Goal: Communication & Community: Connect with others

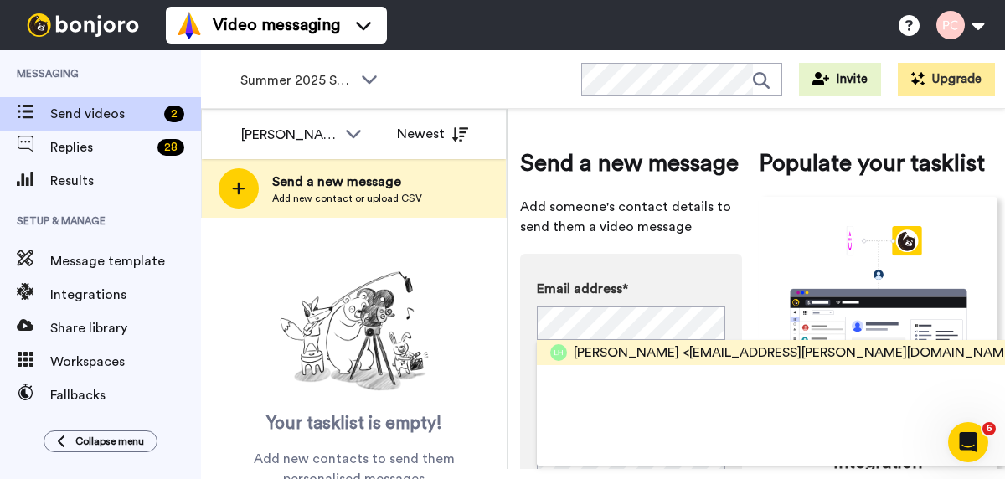
click at [583, 348] on span "[PERSON_NAME]" at bounding box center [626, 352] width 105 height 20
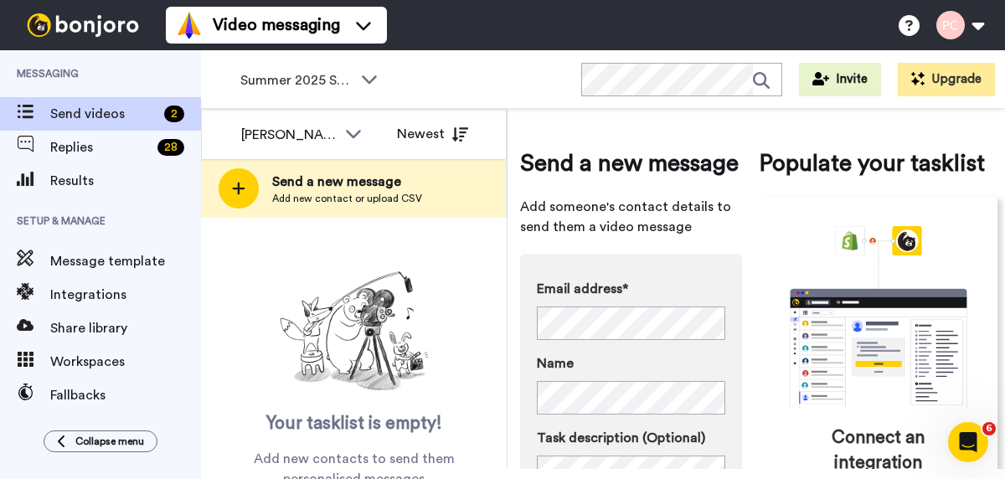
click at [452, 351] on div "Your tasklist is empty! Add new contacts to send them personalised messages" at bounding box center [354, 377] width 306 height 224
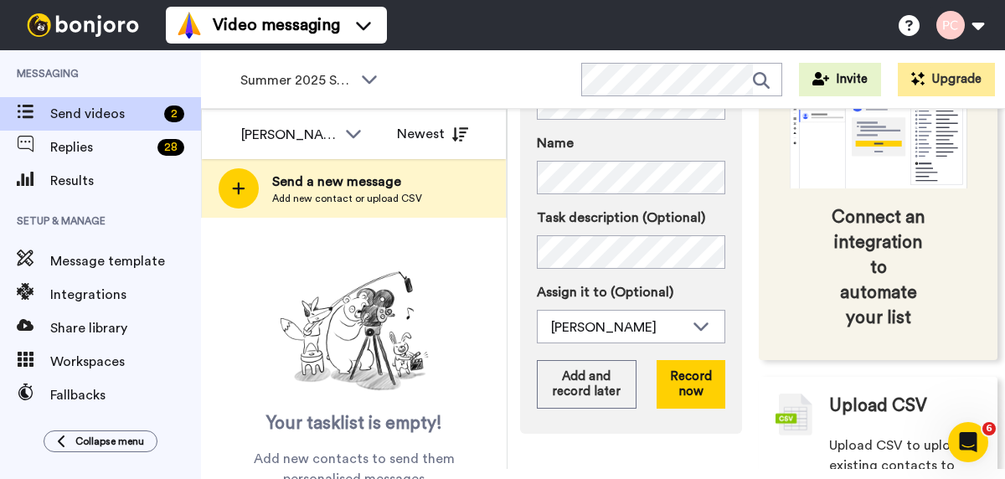
scroll to position [229, 0]
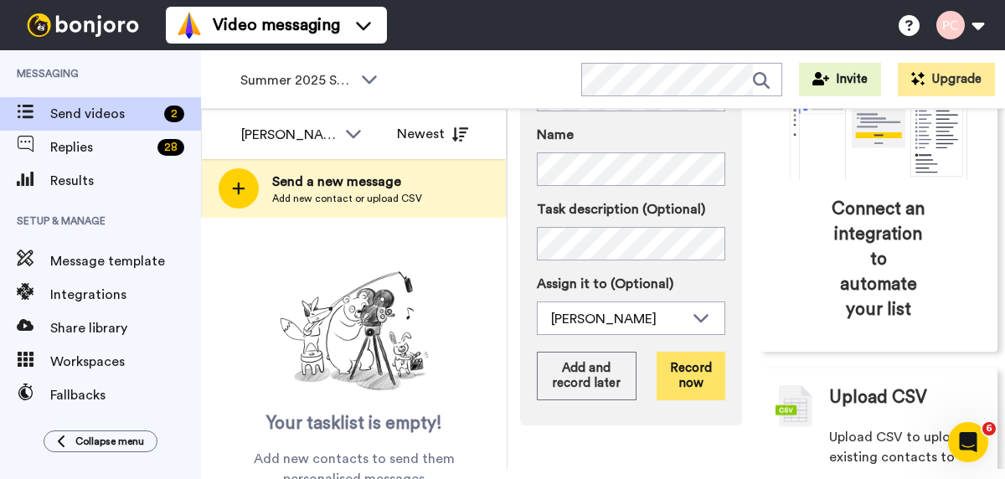
click at [691, 370] on button "Record now" at bounding box center [690, 376] width 69 height 49
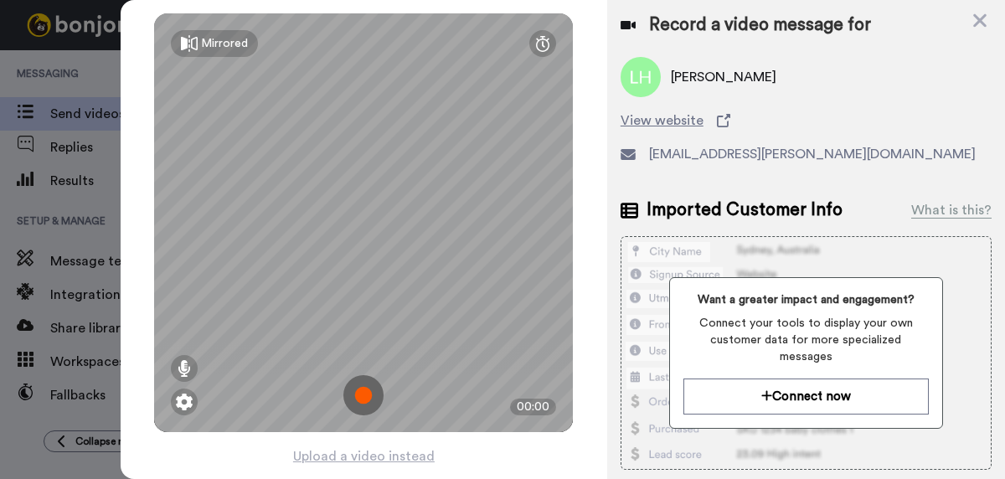
click at [367, 395] on img at bounding box center [363, 395] width 40 height 40
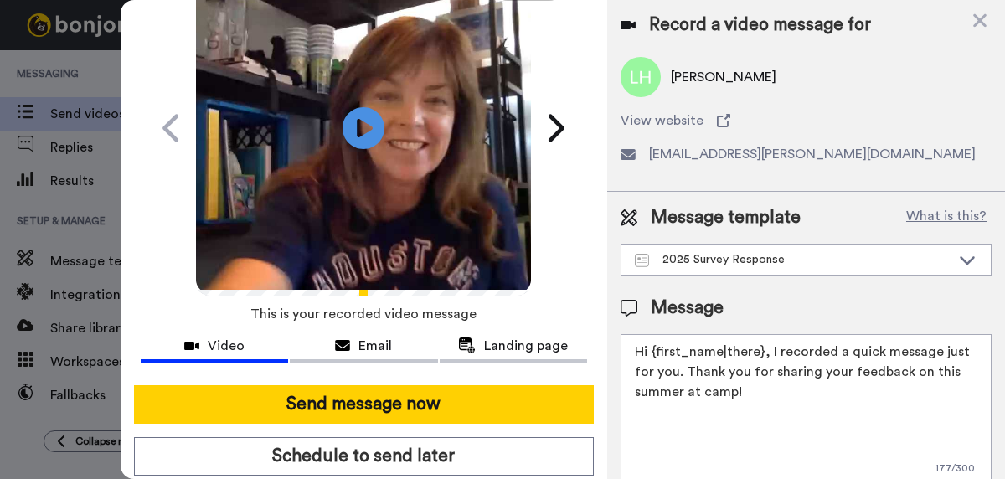
scroll to position [98, 0]
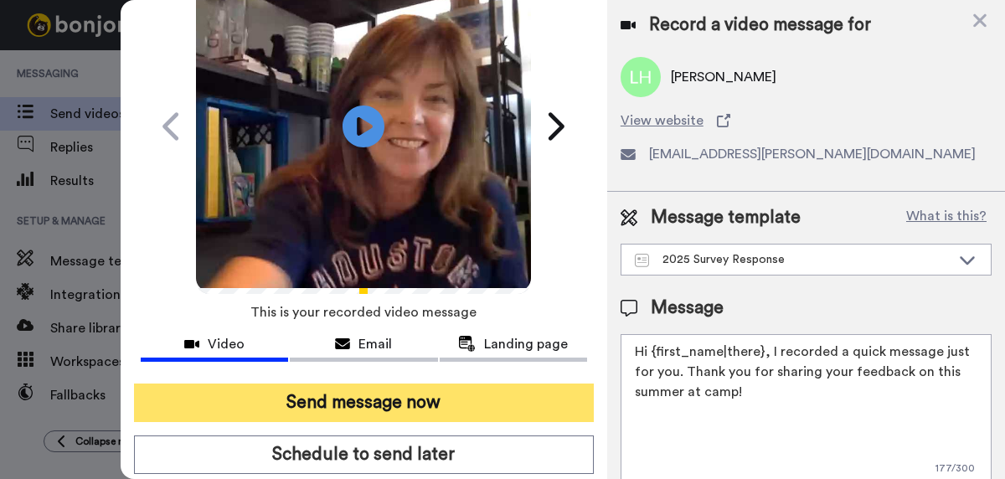
click at [368, 403] on button "Send message now" at bounding box center [364, 402] width 460 height 39
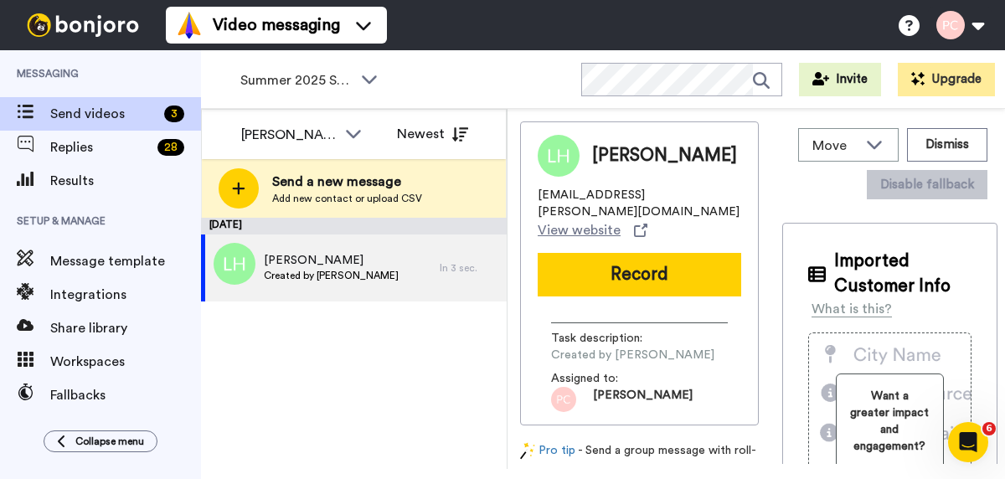
scroll to position [0, 0]
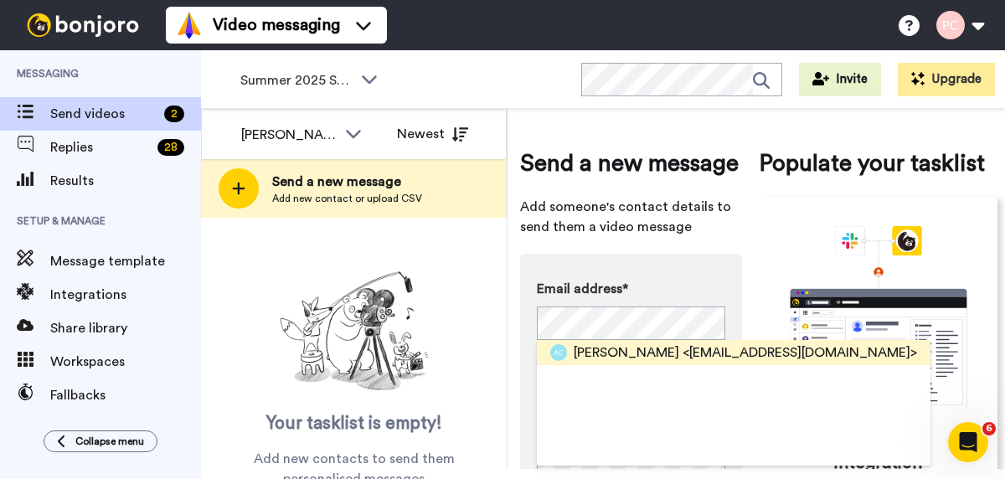
click at [594, 352] on span "Allison Cook" at bounding box center [626, 352] width 105 height 20
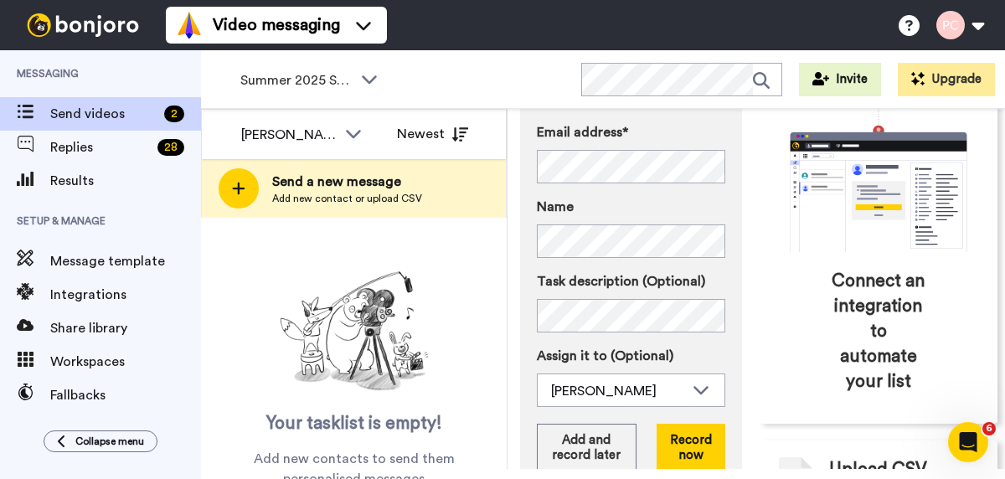
scroll to position [162, 0]
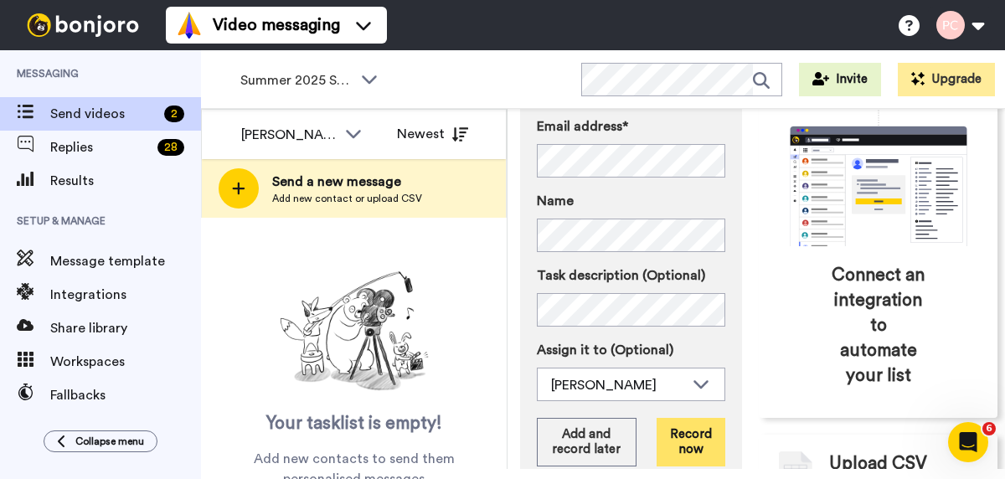
click at [697, 434] on button "Record now" at bounding box center [690, 442] width 69 height 49
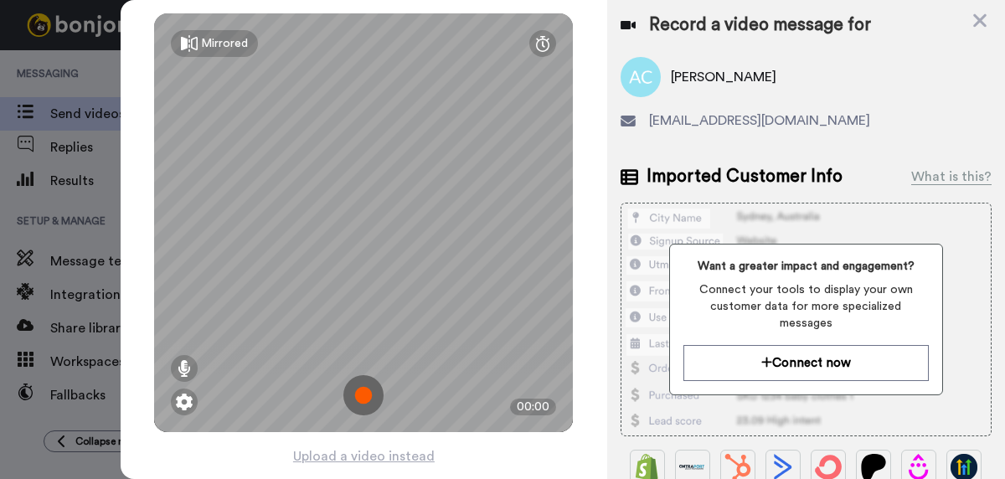
click at [371, 399] on img at bounding box center [363, 395] width 40 height 40
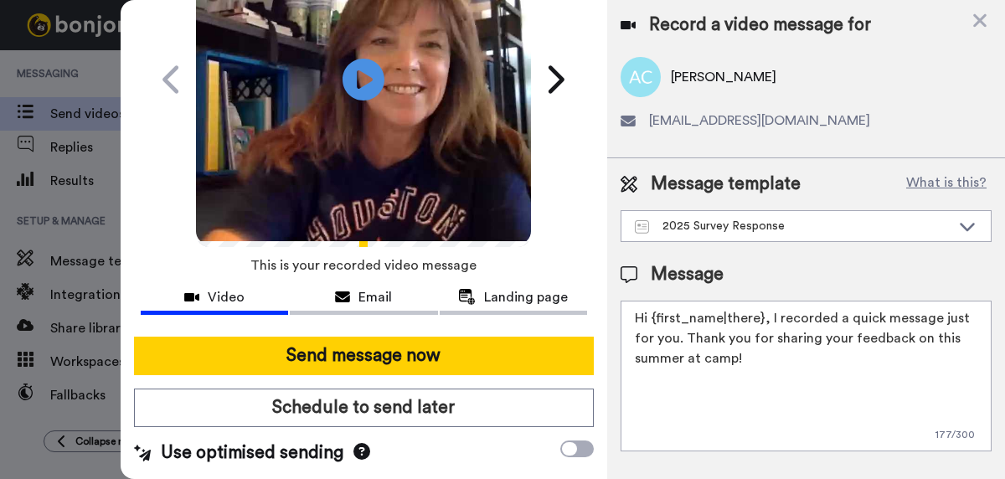
scroll to position [145, 0]
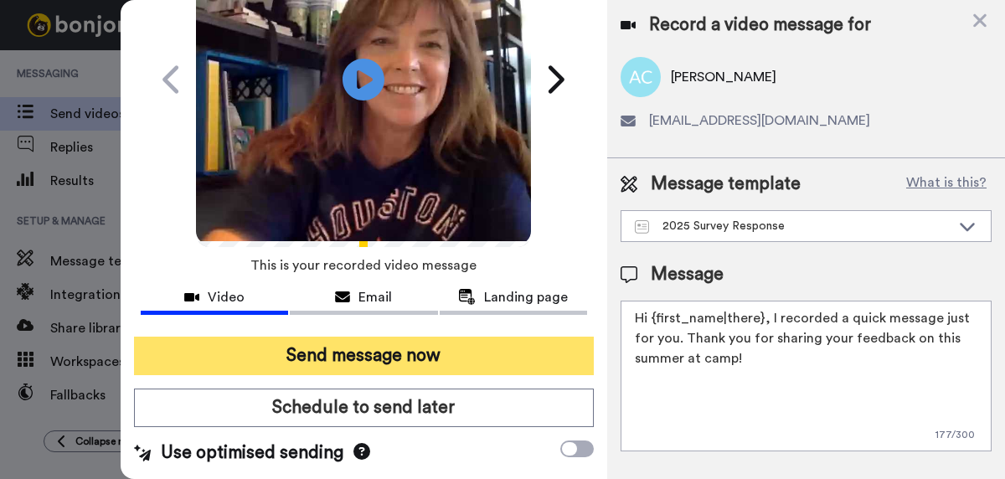
click at [371, 352] on button "Send message now" at bounding box center [364, 356] width 460 height 39
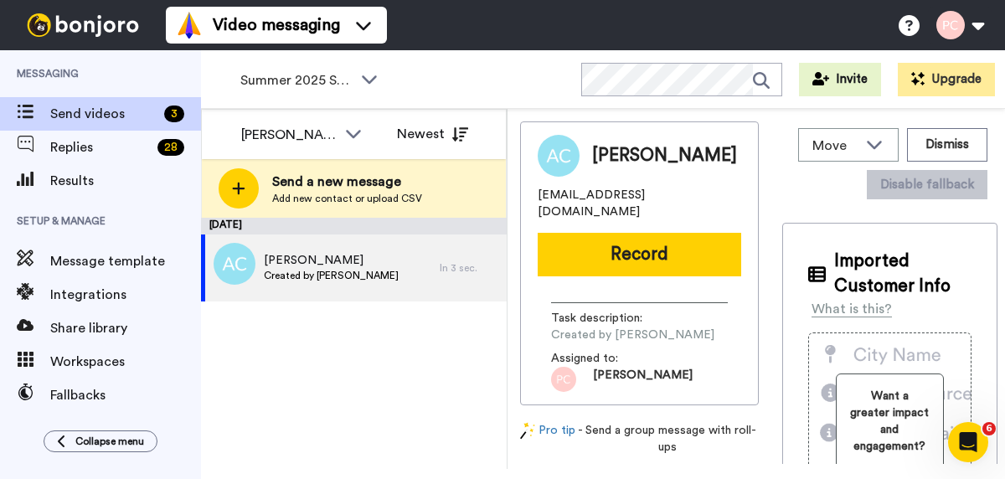
scroll to position [0, 0]
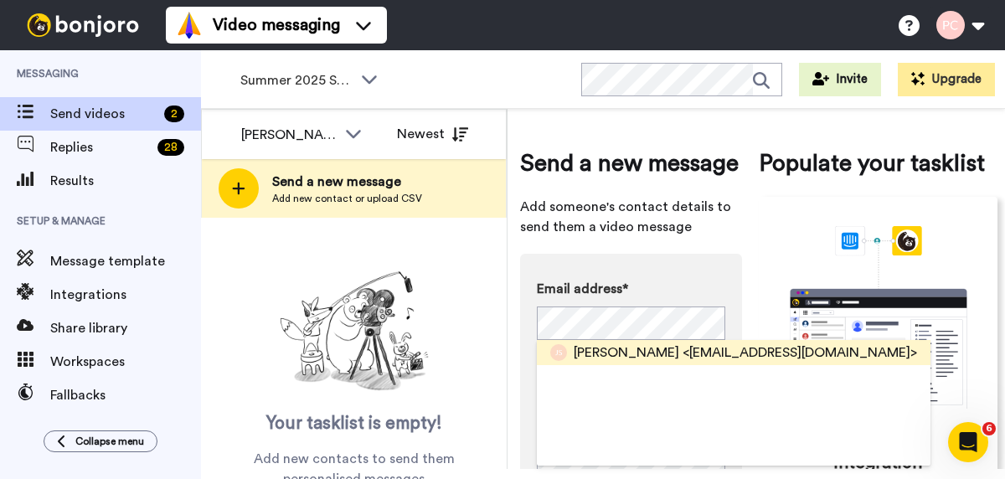
click at [589, 351] on span "Jessica Sentz" at bounding box center [626, 352] width 105 height 20
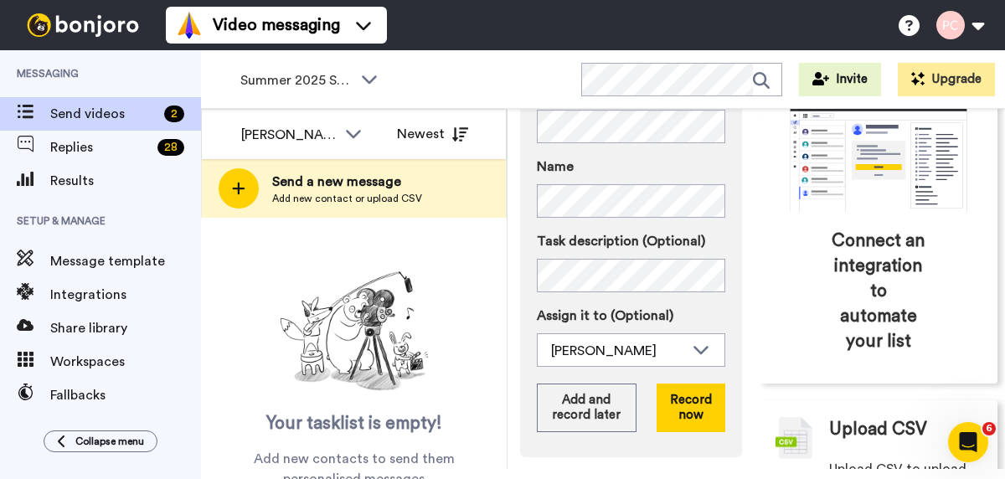
scroll to position [196, 0]
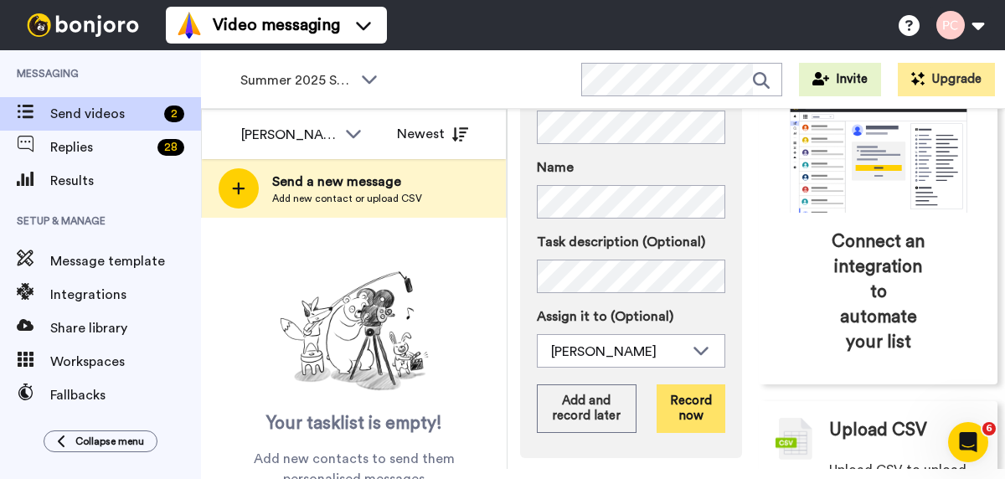
click at [682, 404] on button "Record now" at bounding box center [690, 408] width 69 height 49
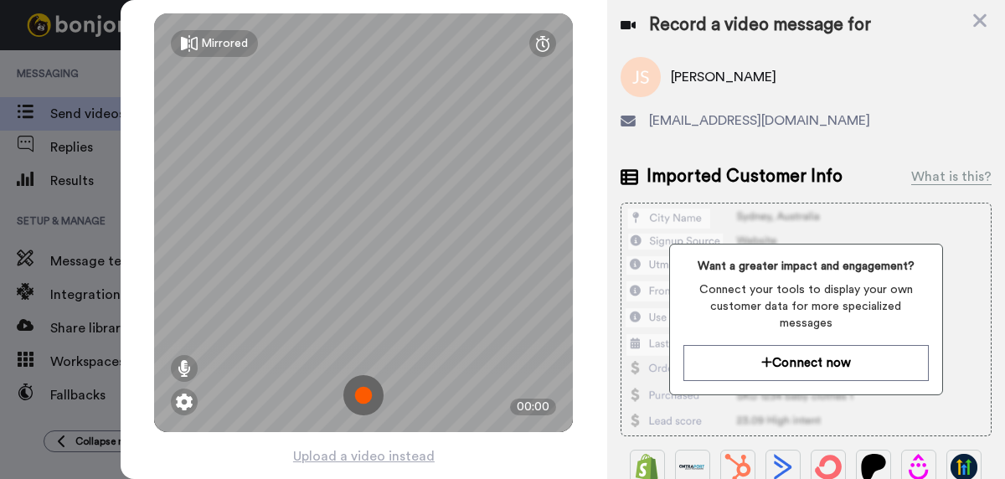
click at [373, 394] on img at bounding box center [363, 395] width 40 height 40
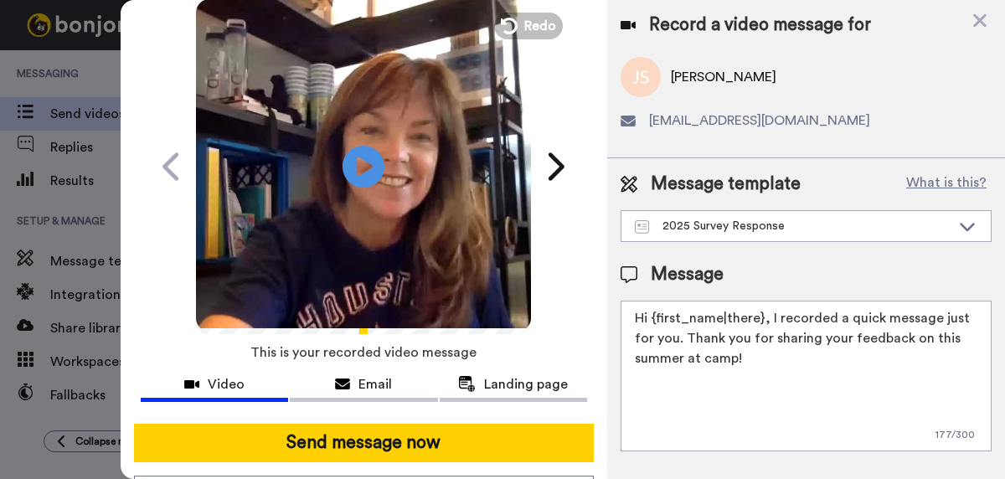
scroll to position [70, 0]
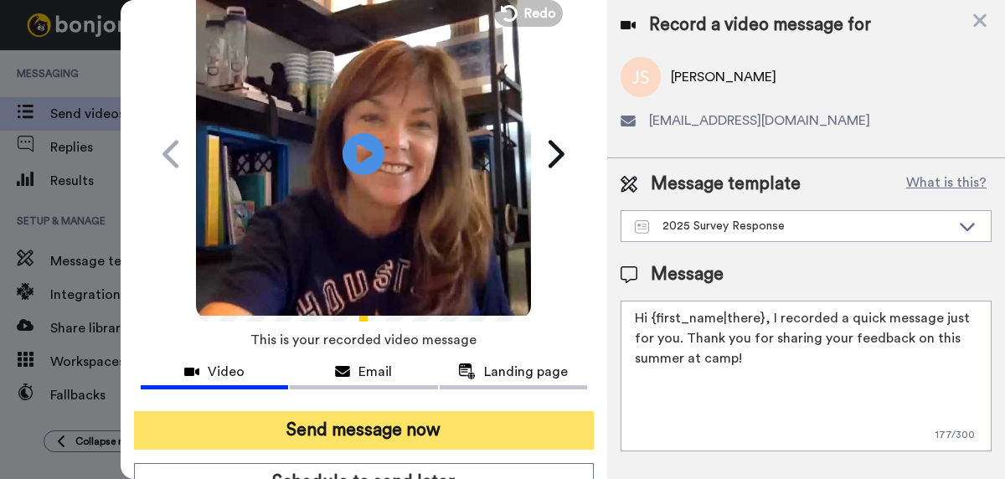
click at [371, 431] on button "Send message now" at bounding box center [364, 430] width 460 height 39
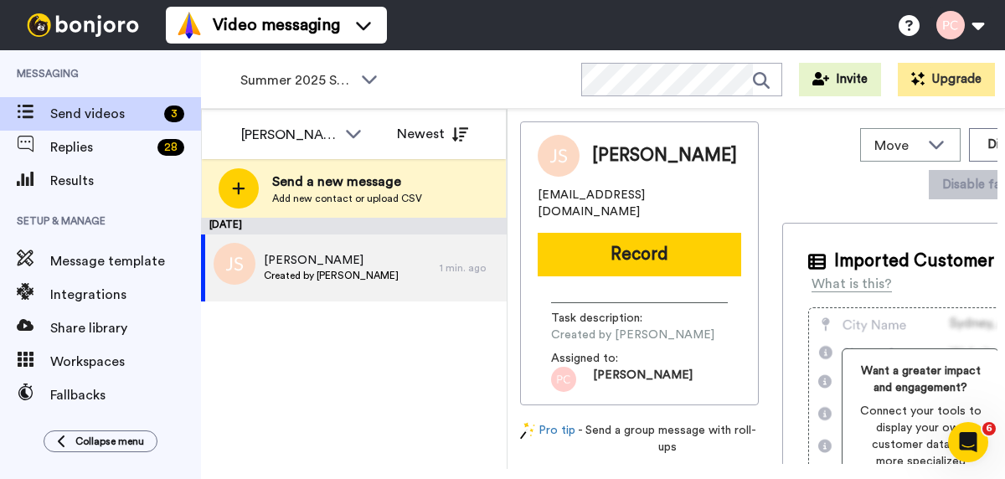
scroll to position [0, 0]
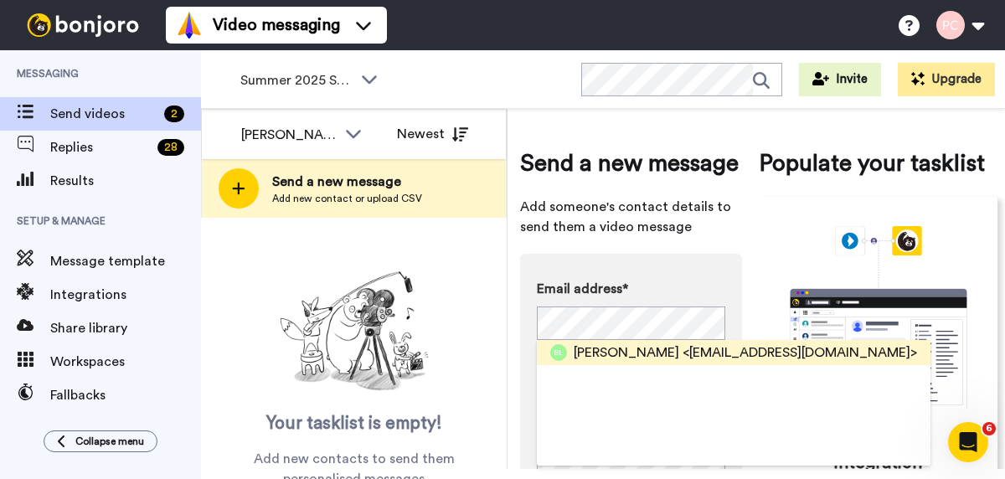
click at [682, 350] on span "<jademinhle@gmail.com>" at bounding box center [799, 352] width 234 height 20
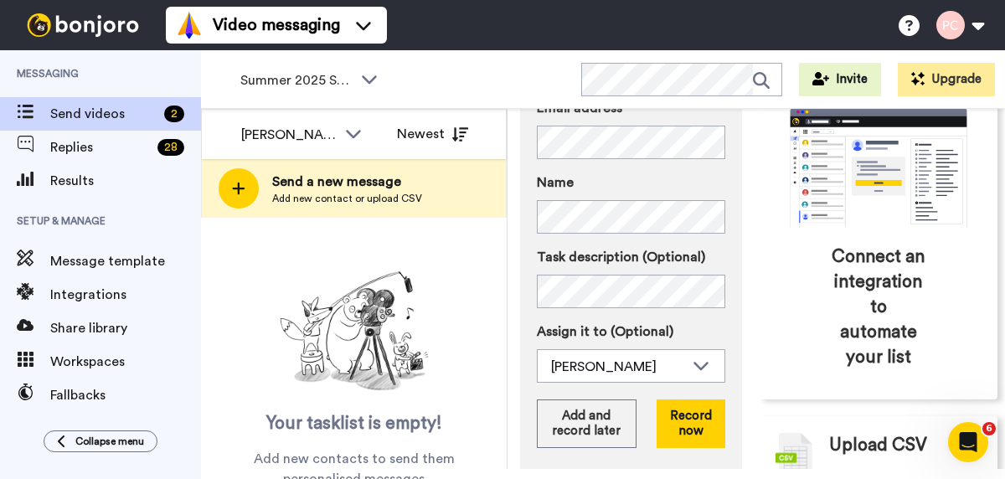
scroll to position [269, 0]
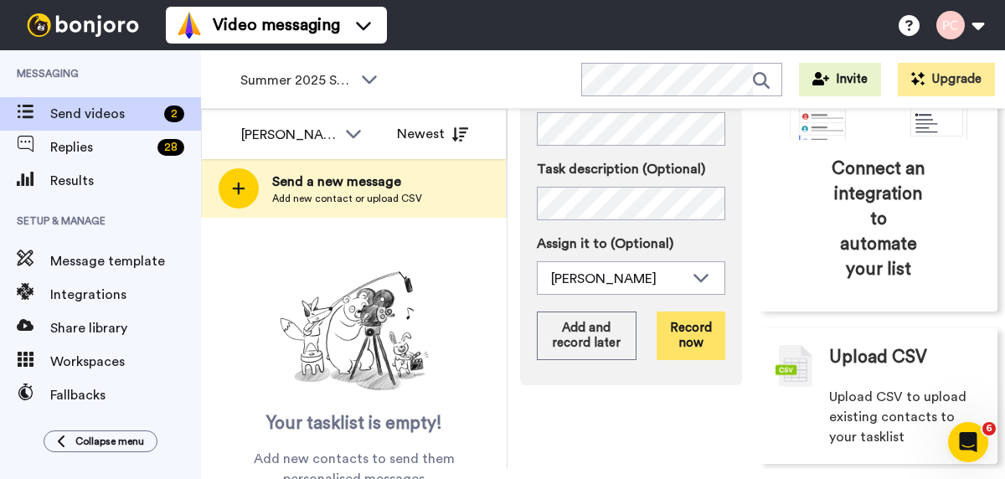
click at [689, 333] on button "Record now" at bounding box center [690, 335] width 69 height 49
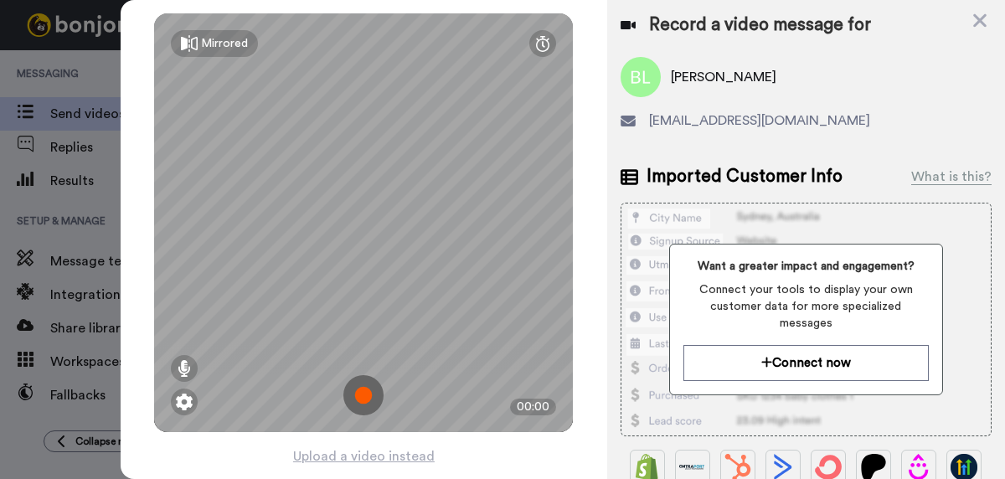
click at [365, 399] on img at bounding box center [363, 395] width 40 height 40
click at [360, 393] on img at bounding box center [363, 395] width 40 height 40
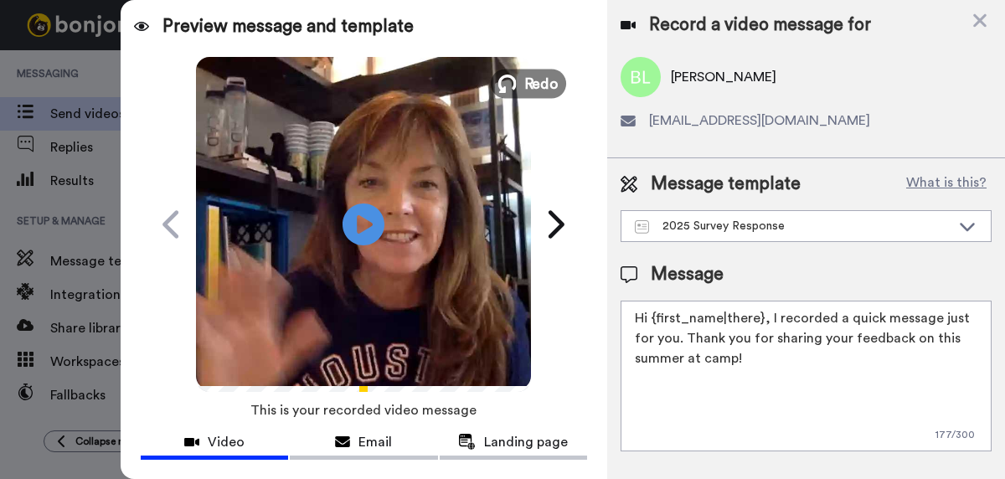
click at [542, 85] on span "Redo" at bounding box center [541, 83] width 35 height 22
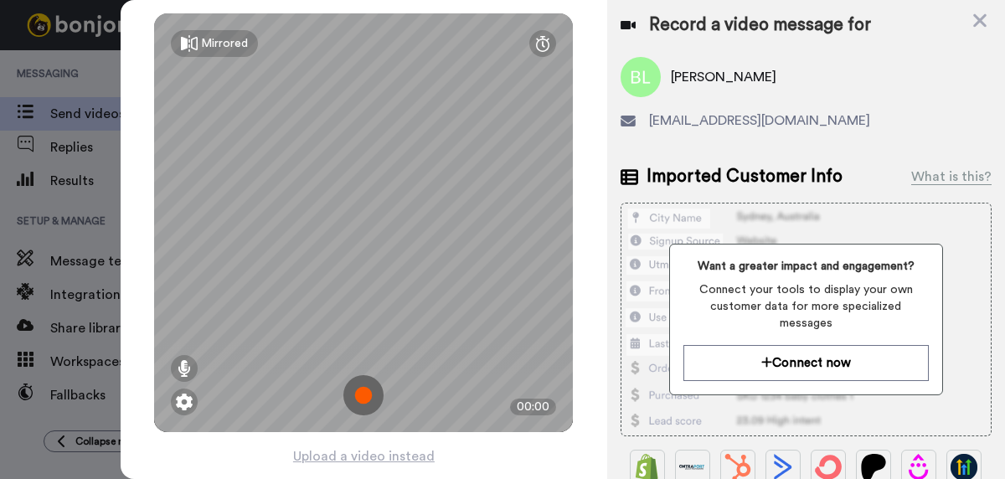
click at [363, 393] on img at bounding box center [363, 395] width 40 height 40
click at [363, 394] on img at bounding box center [363, 395] width 40 height 40
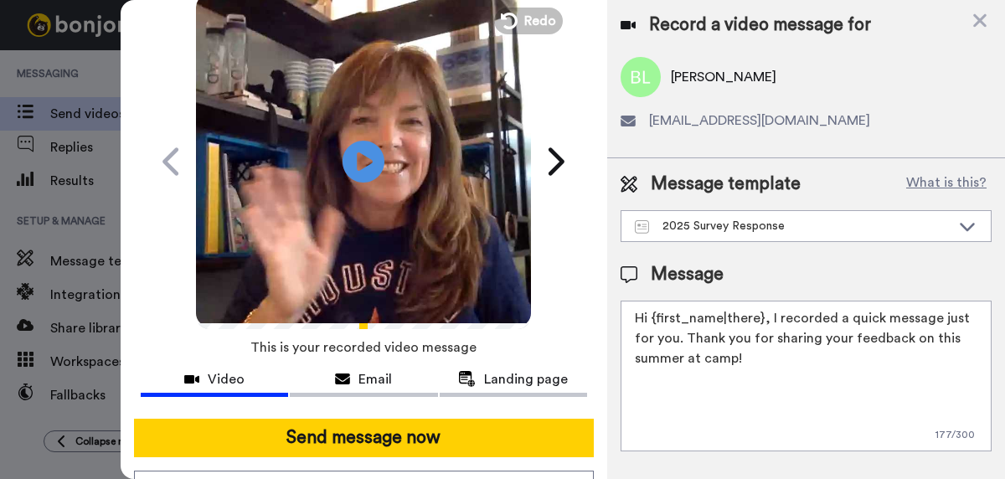
scroll to position [94, 0]
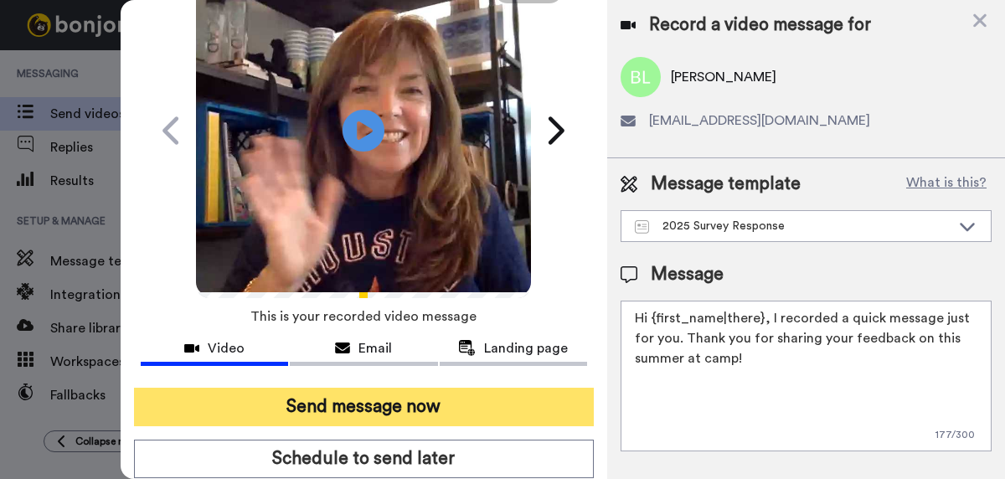
click at [363, 409] on button "Send message now" at bounding box center [364, 407] width 460 height 39
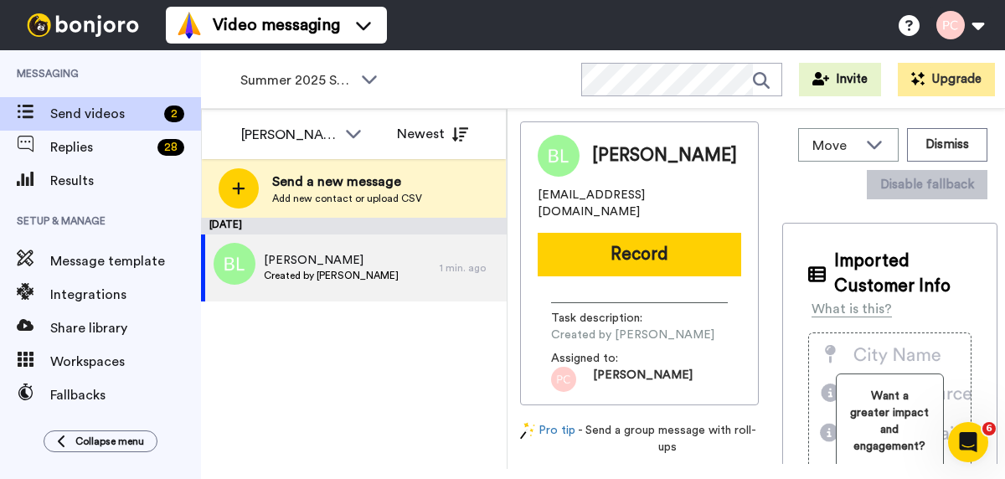
scroll to position [0, 0]
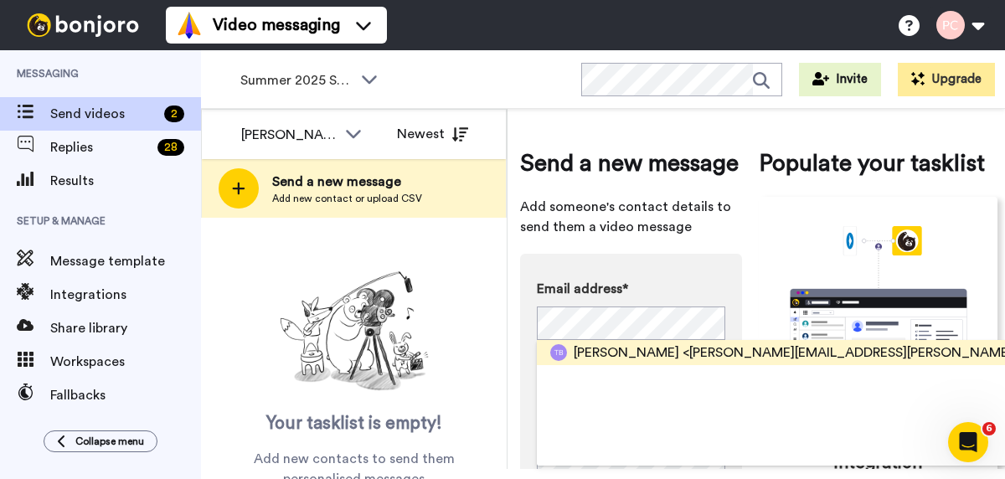
click at [588, 352] on span "Tamara Bibb" at bounding box center [626, 352] width 105 height 20
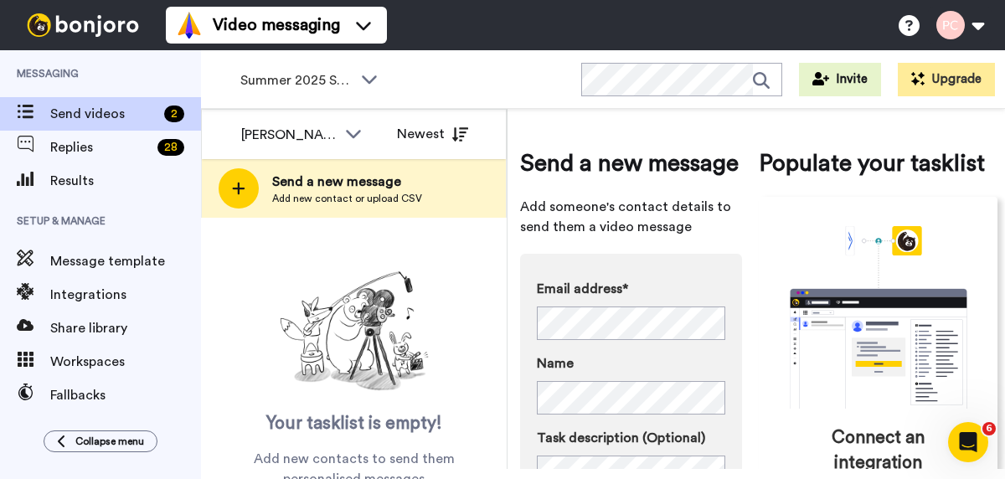
click at [501, 406] on div "Your tasklist is empty! Add new contacts to send them personalised messages" at bounding box center [354, 377] width 306 height 224
click at [594, 280] on div "Email address* Tamara Bibb <tamara.pacini@gmail.com>" at bounding box center [631, 309] width 188 height 61
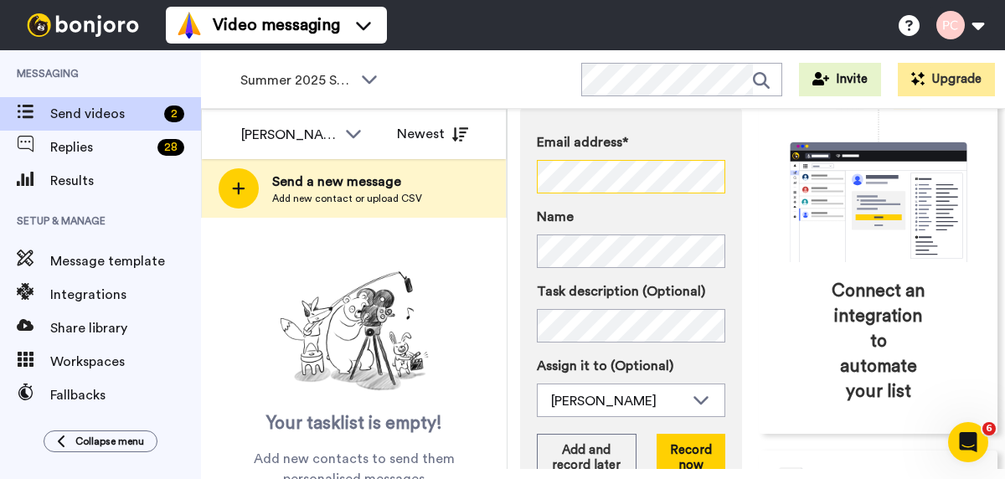
scroll to position [269, 0]
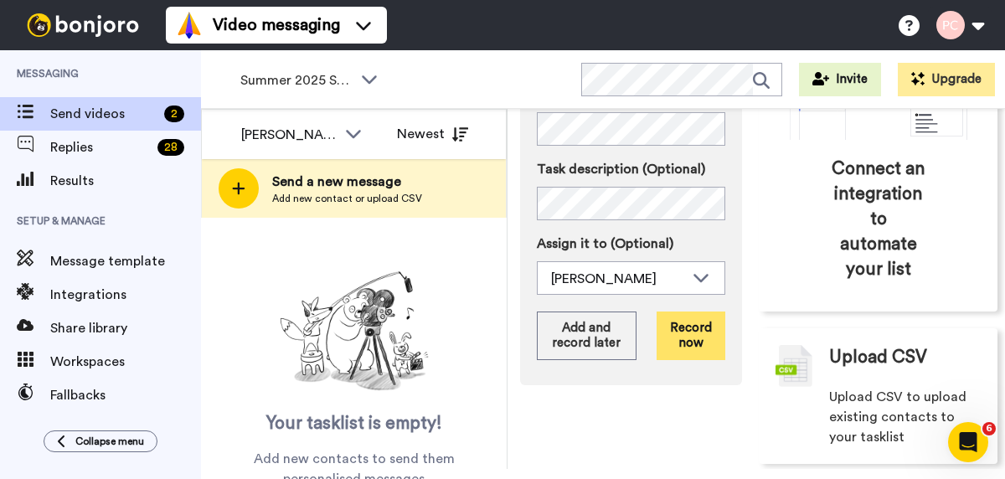
click at [691, 339] on button "Record now" at bounding box center [690, 335] width 69 height 49
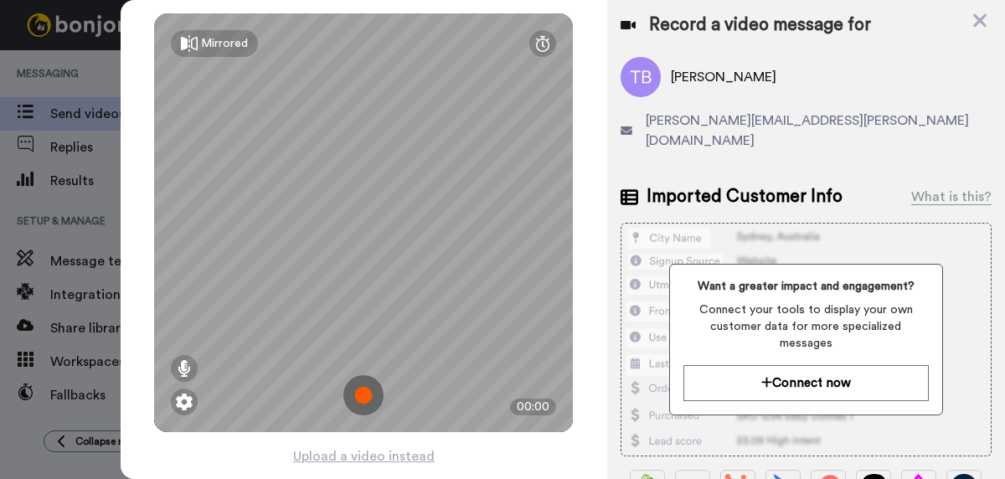
click at [362, 393] on img at bounding box center [363, 395] width 40 height 40
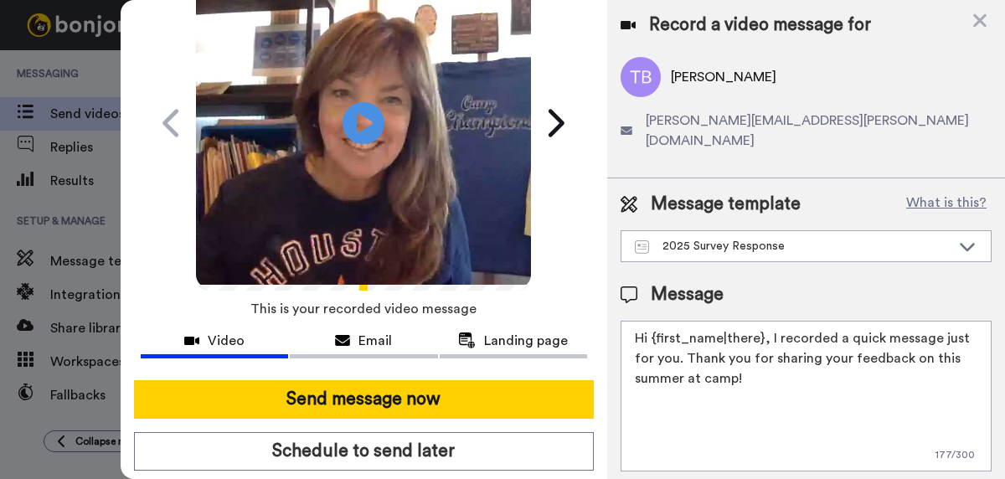
scroll to position [101, 0]
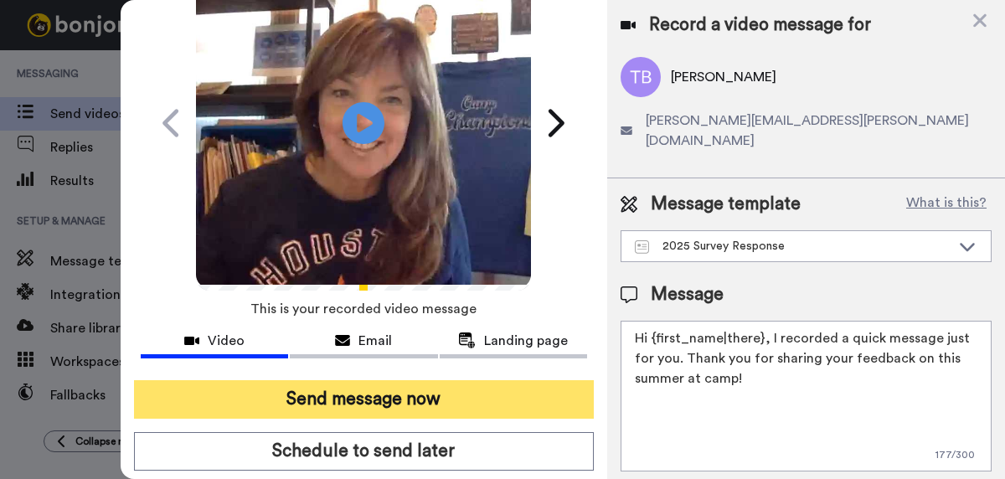
click at [363, 400] on button "Send message now" at bounding box center [364, 399] width 460 height 39
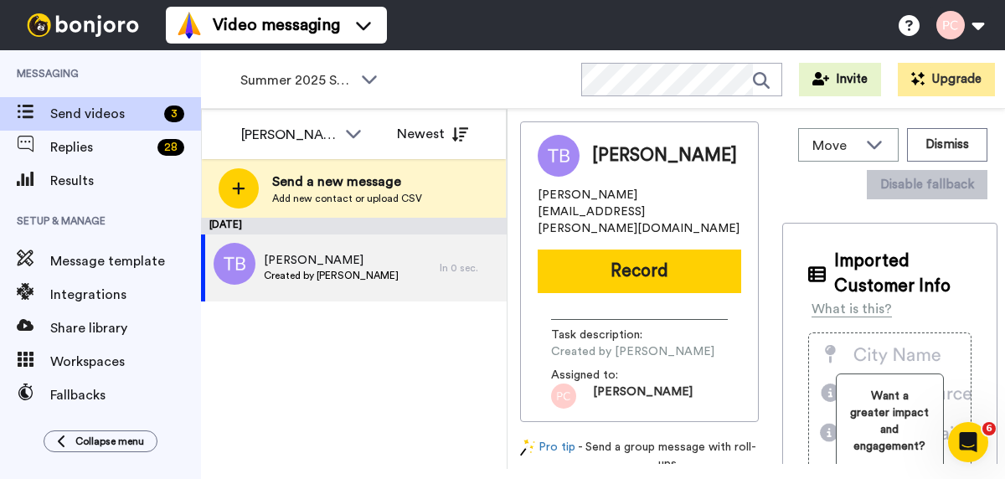
scroll to position [0, 0]
